Goal: Navigation & Orientation: Understand site structure

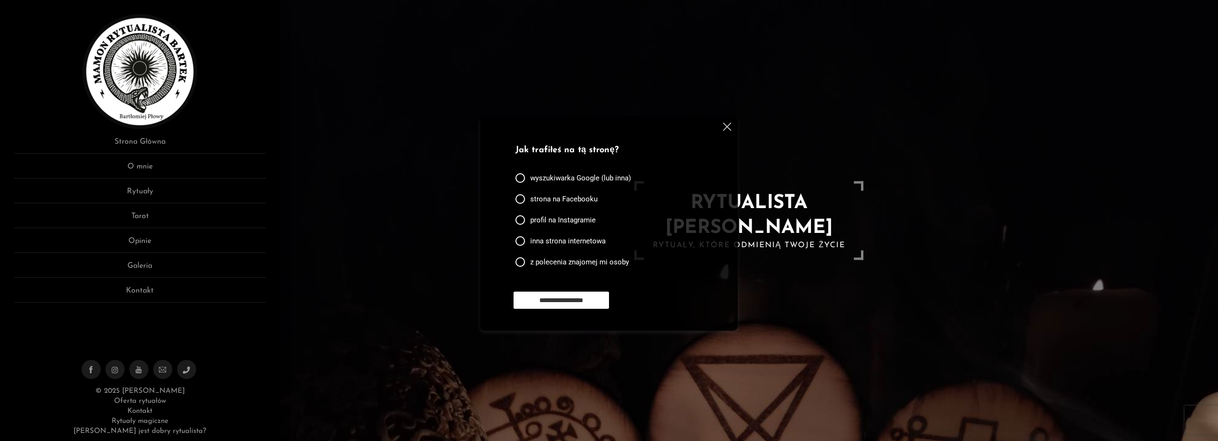
click at [727, 122] on div "**********" at bounding box center [609, 223] width 258 height 215
click at [724, 129] on img at bounding box center [727, 127] width 8 height 8
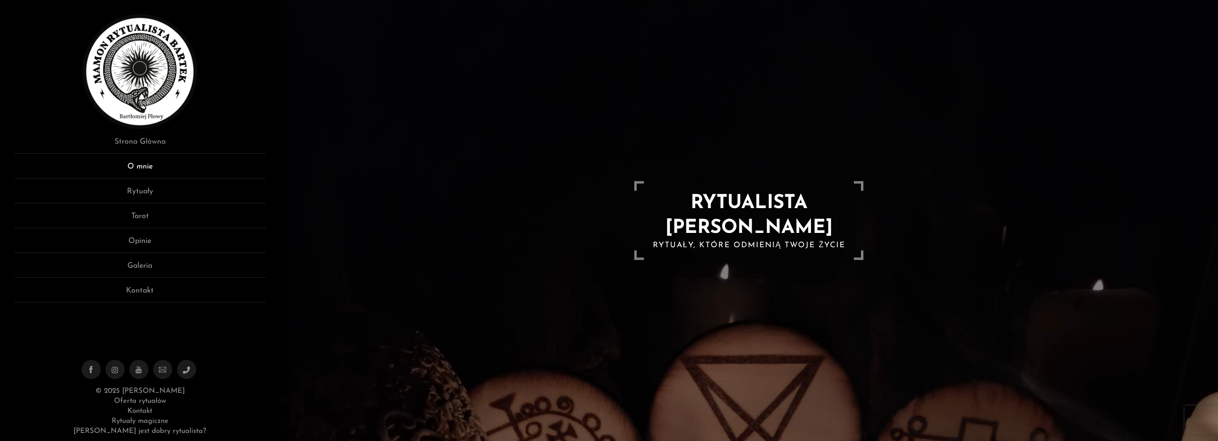
click at [180, 171] on link "O mnie" at bounding box center [140, 170] width 252 height 18
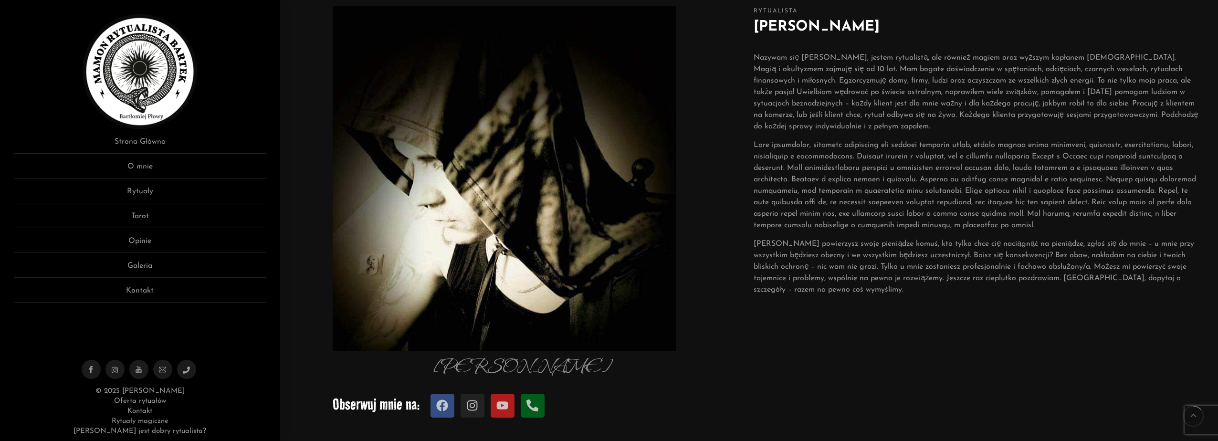
scroll to position [95, 0]
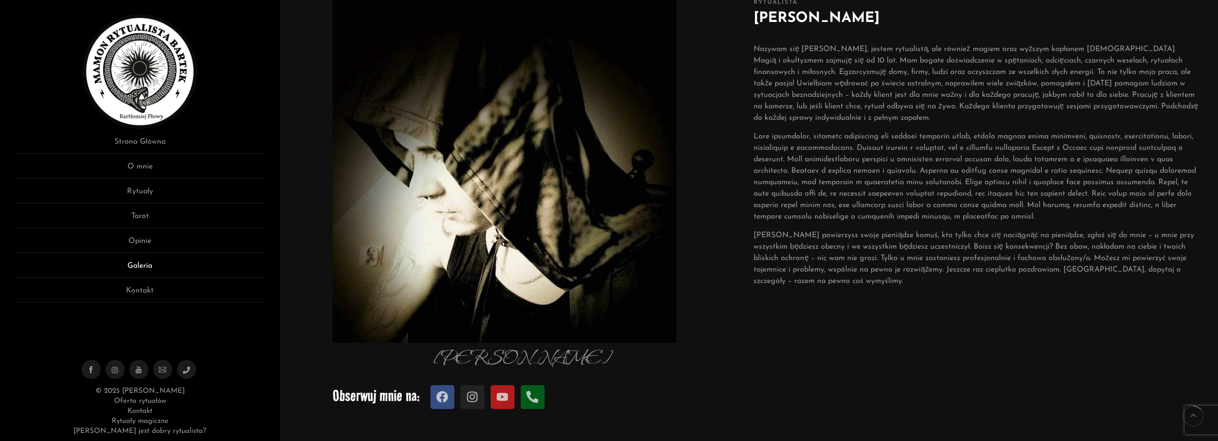
click at [157, 264] on link "Galeria" at bounding box center [140, 269] width 252 height 18
click at [139, 266] on link "Galeria" at bounding box center [140, 269] width 252 height 18
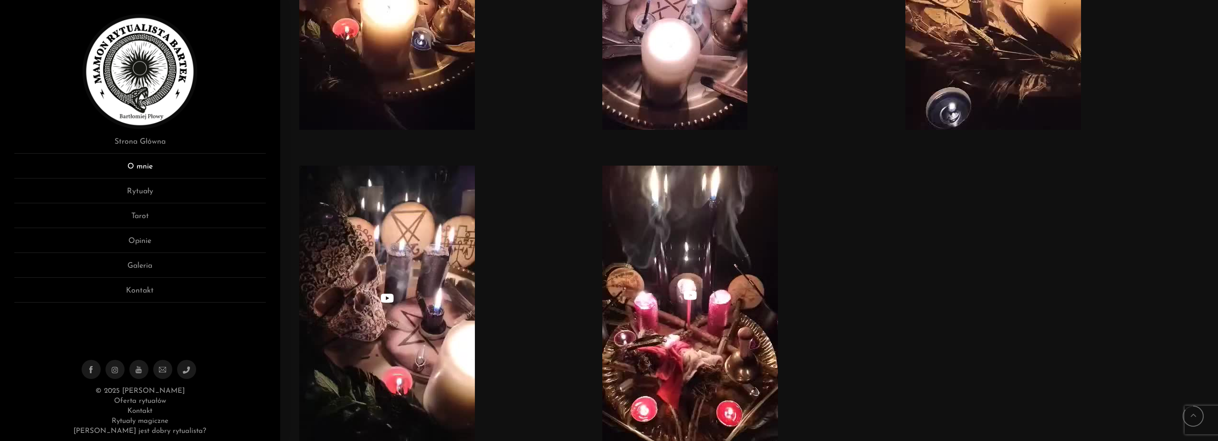
scroll to position [4677, 0]
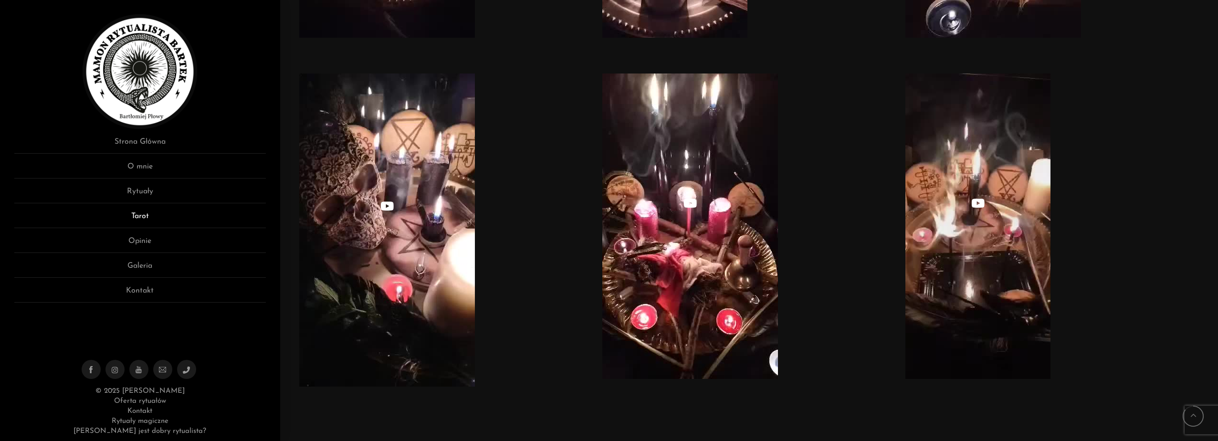
click at [148, 214] on link "Tarot" at bounding box center [140, 219] width 252 height 18
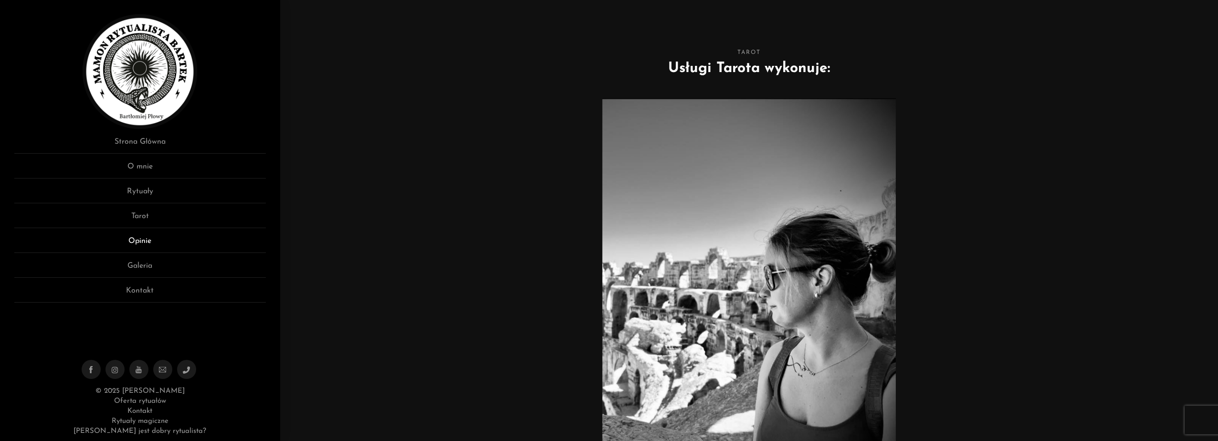
click at [145, 242] on link "Opinie" at bounding box center [140, 244] width 252 height 18
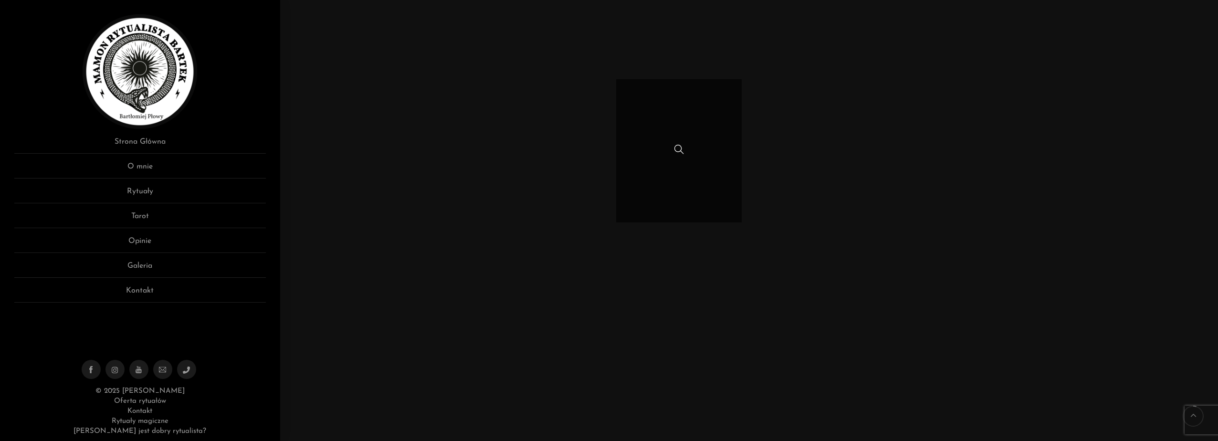
scroll to position [143, 0]
